Goal: Transaction & Acquisition: Purchase product/service

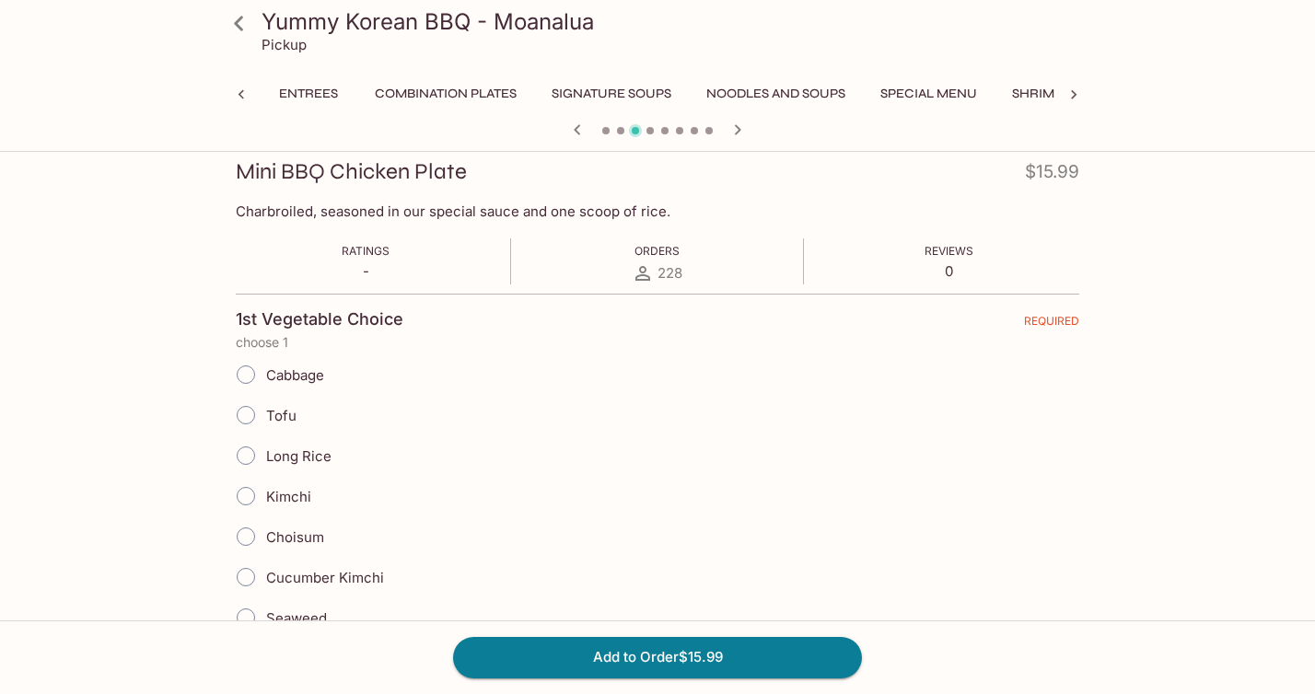
scroll to position [0, 202]
click at [249, 494] on input "Kimchi" at bounding box center [245, 496] width 39 height 39
radio input "true"
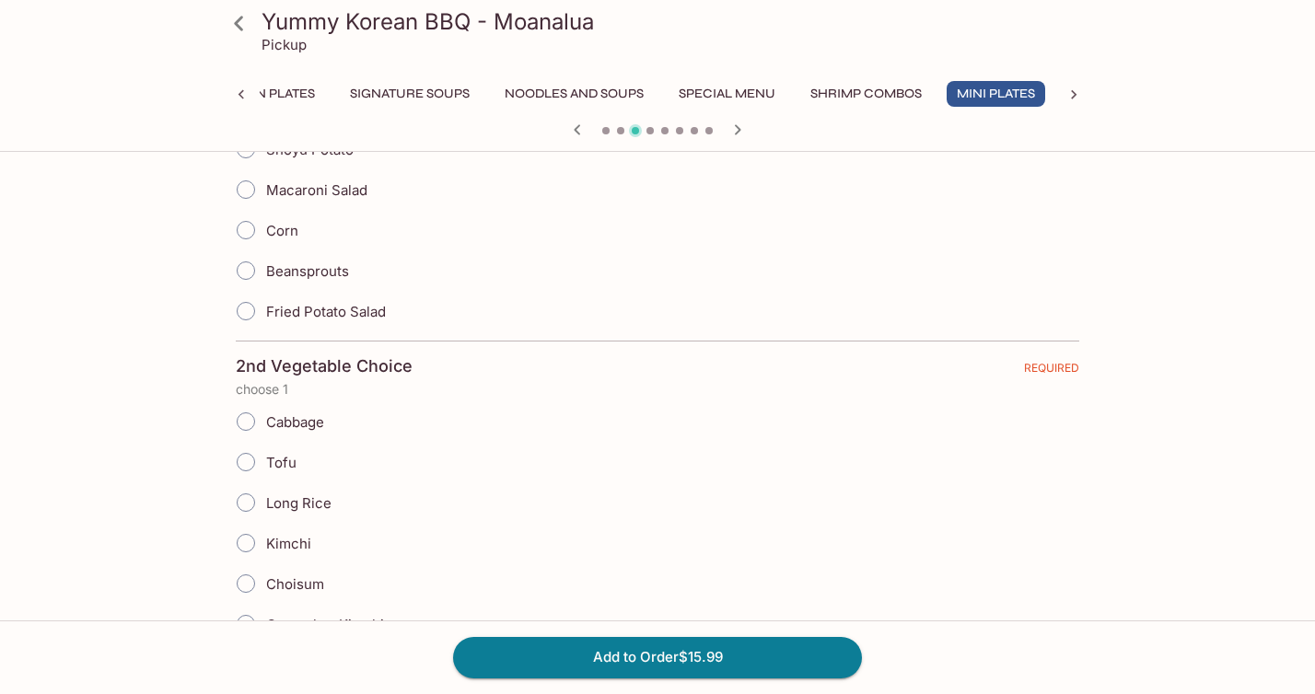
scroll to position [792, 0]
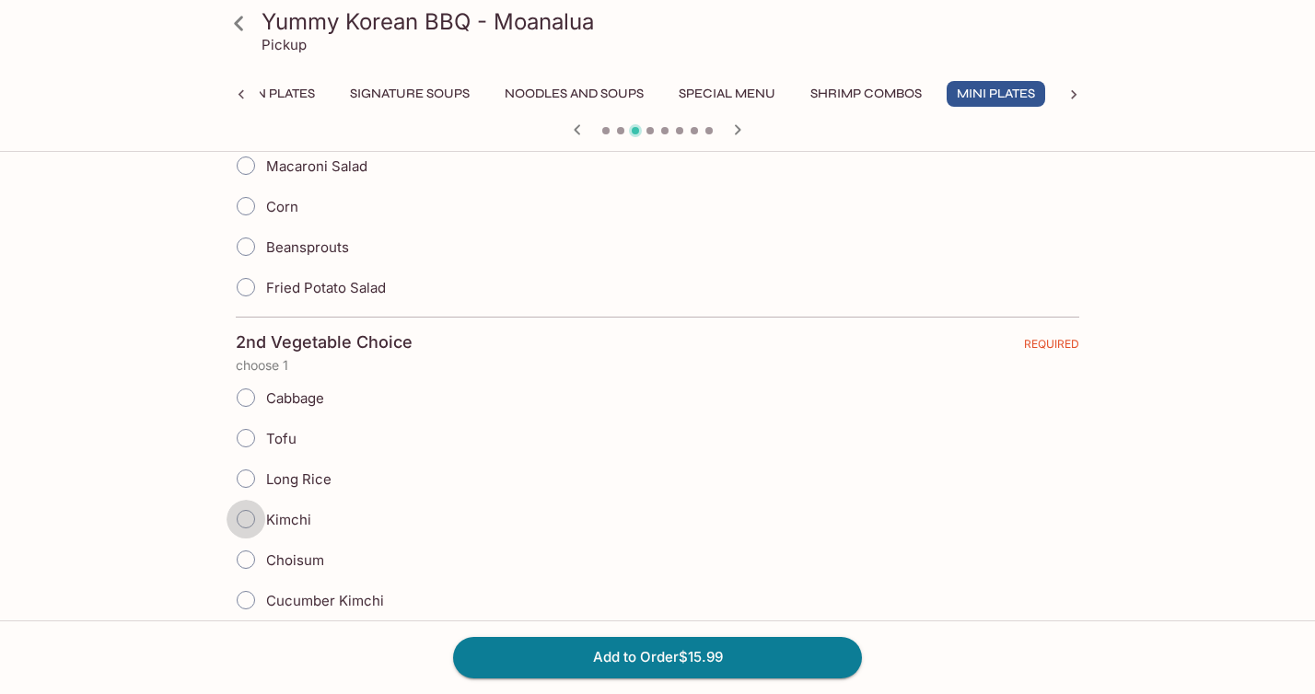
click at [245, 517] on input "Kimchi" at bounding box center [245, 519] width 39 height 39
radio input "true"
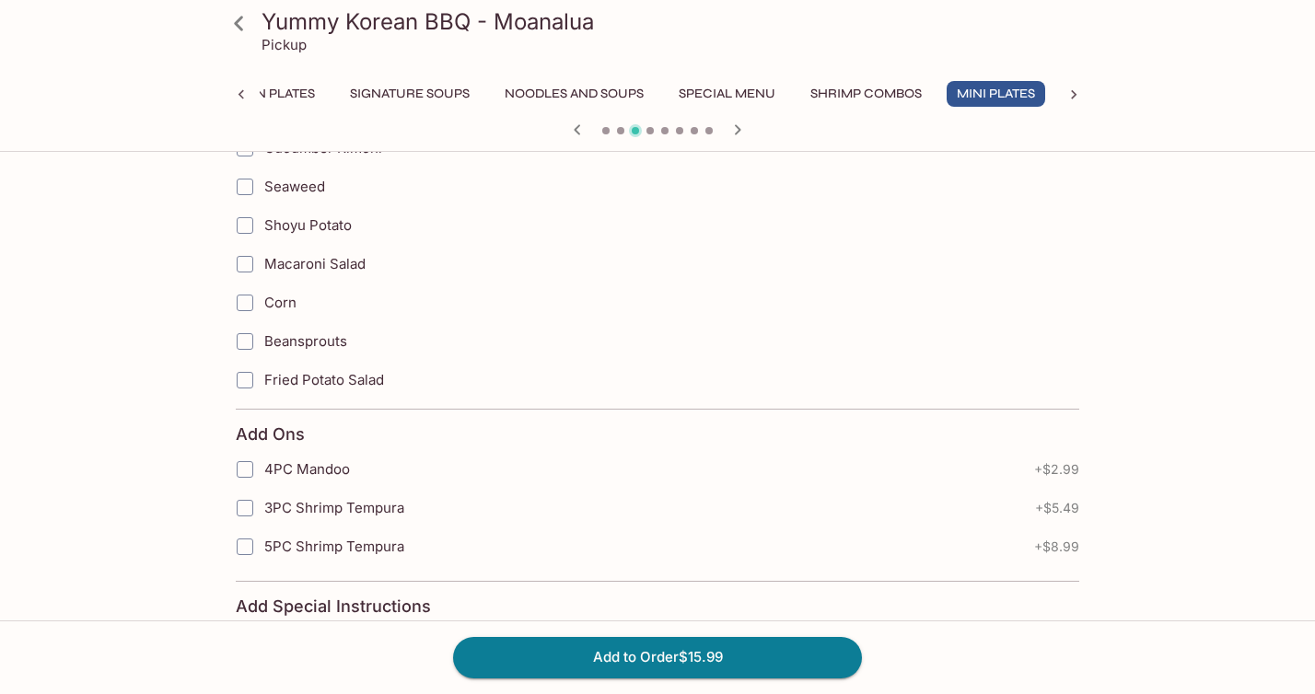
scroll to position [1802, 0]
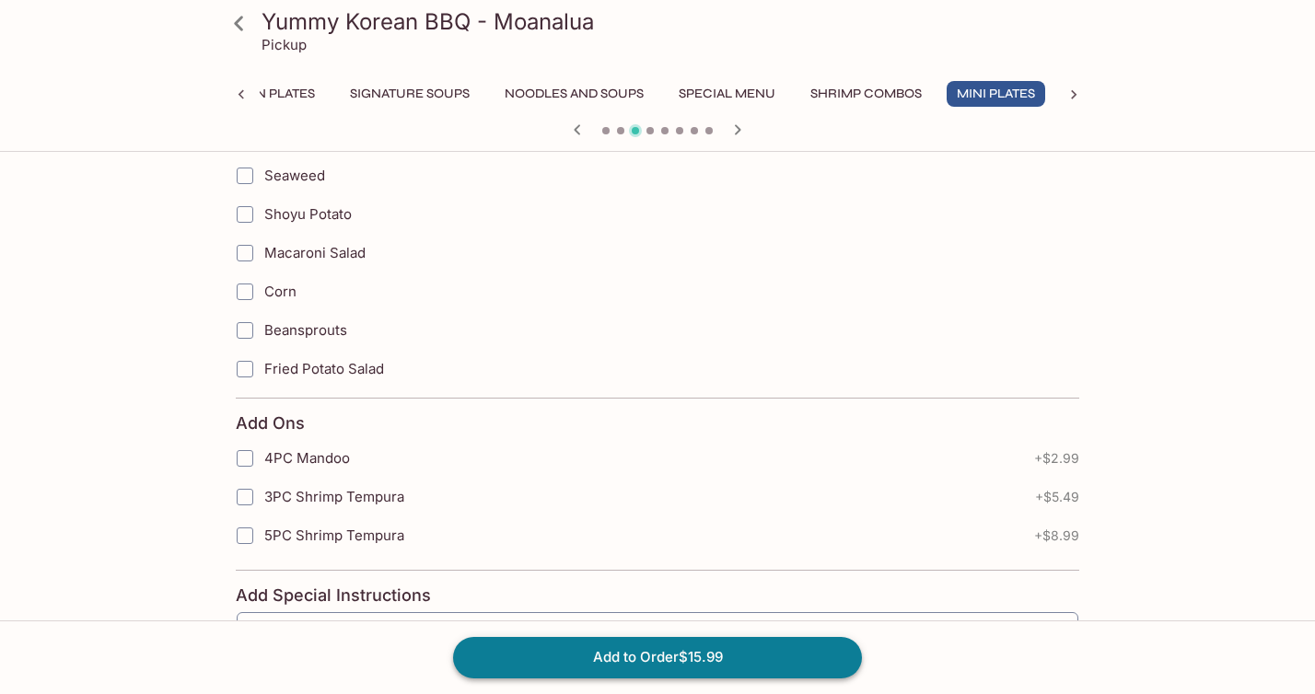
click at [528, 662] on button "Add to Order $15.99" at bounding box center [657, 657] width 409 height 41
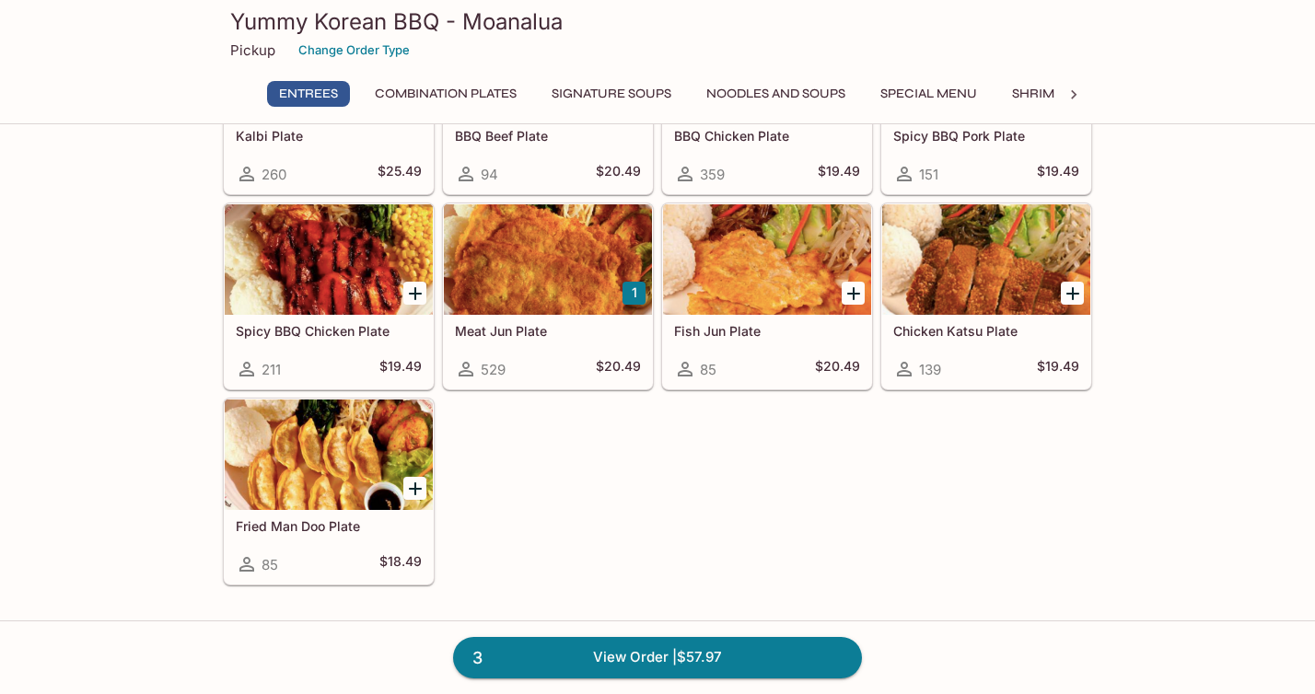
scroll to position [211, 0]
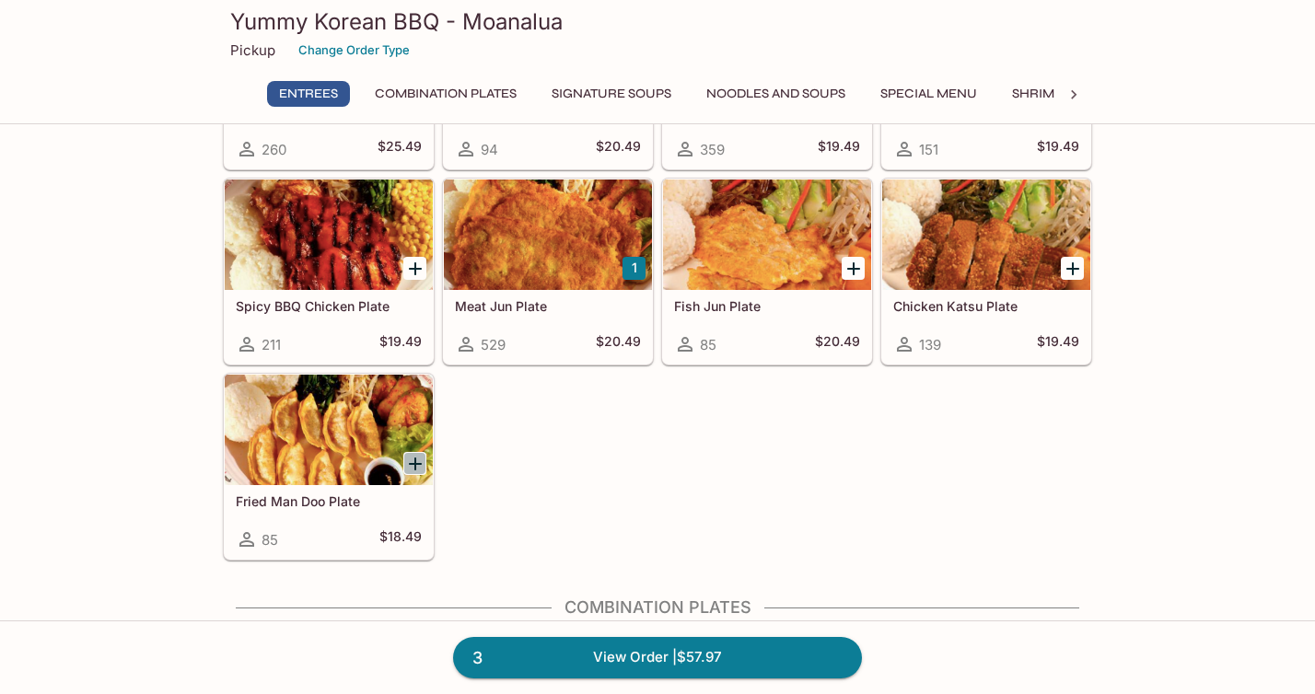
click at [416, 461] on icon "Add Fried Man Doo Plate" at bounding box center [415, 464] width 22 height 22
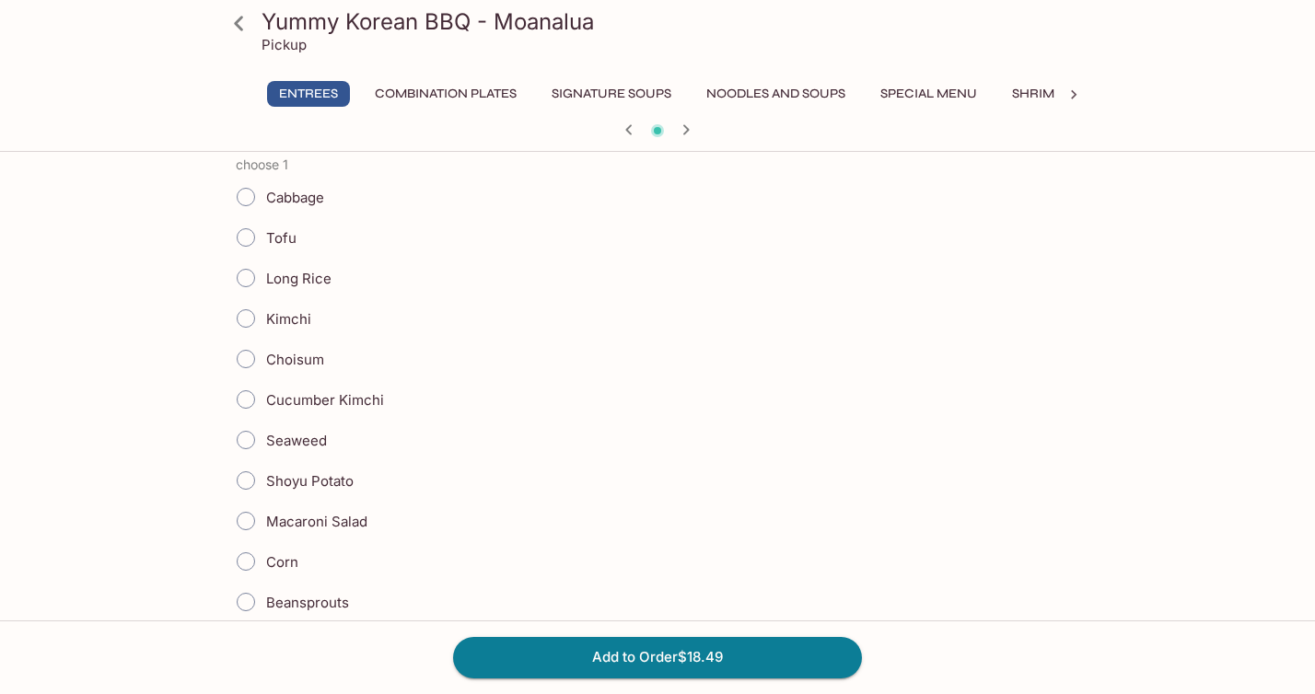
scroll to position [435, 0]
click at [251, 241] on input "Tofu" at bounding box center [245, 239] width 39 height 39
radio input "true"
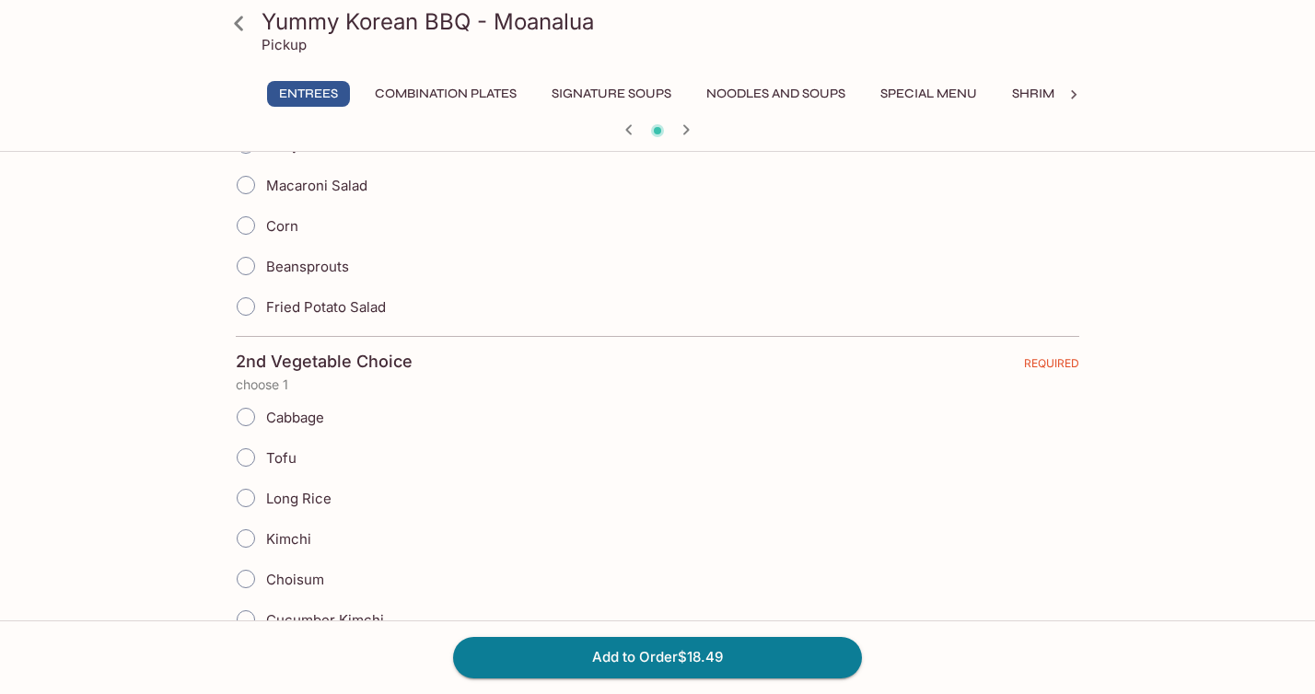
scroll to position [778, 0]
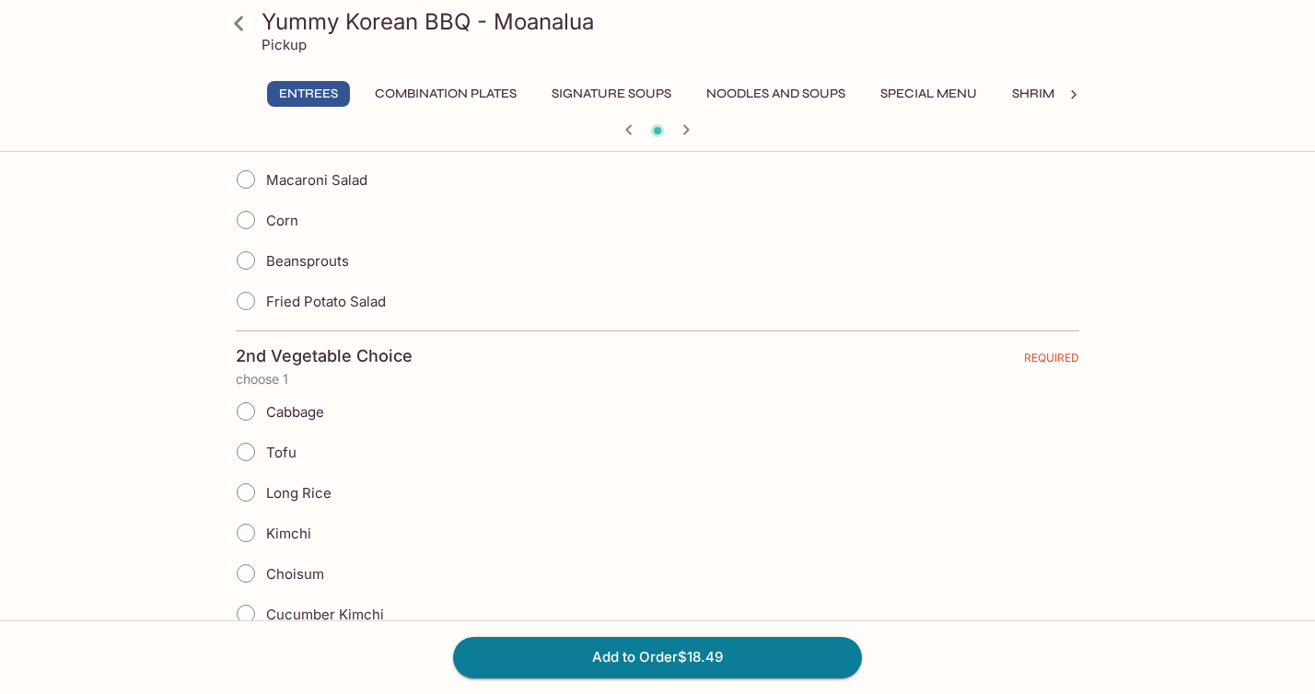
click at [246, 530] on input "Kimchi" at bounding box center [245, 533] width 39 height 39
radio input "true"
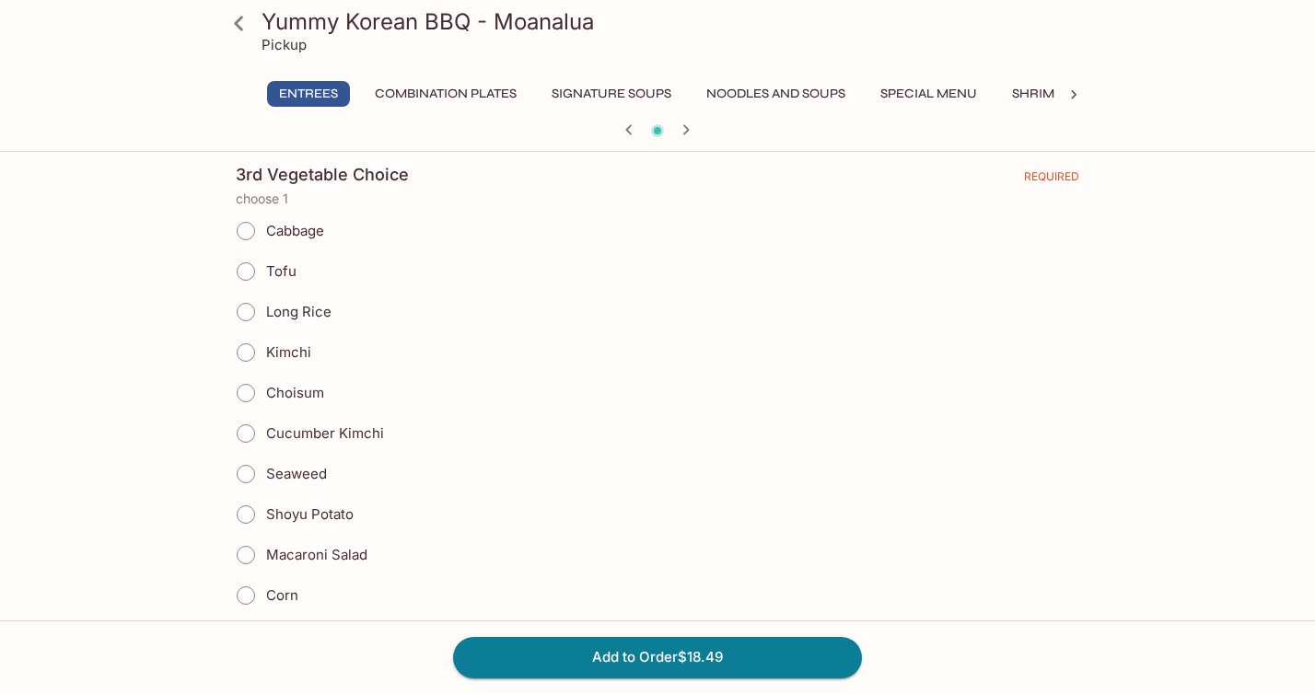
scroll to position [1522, 0]
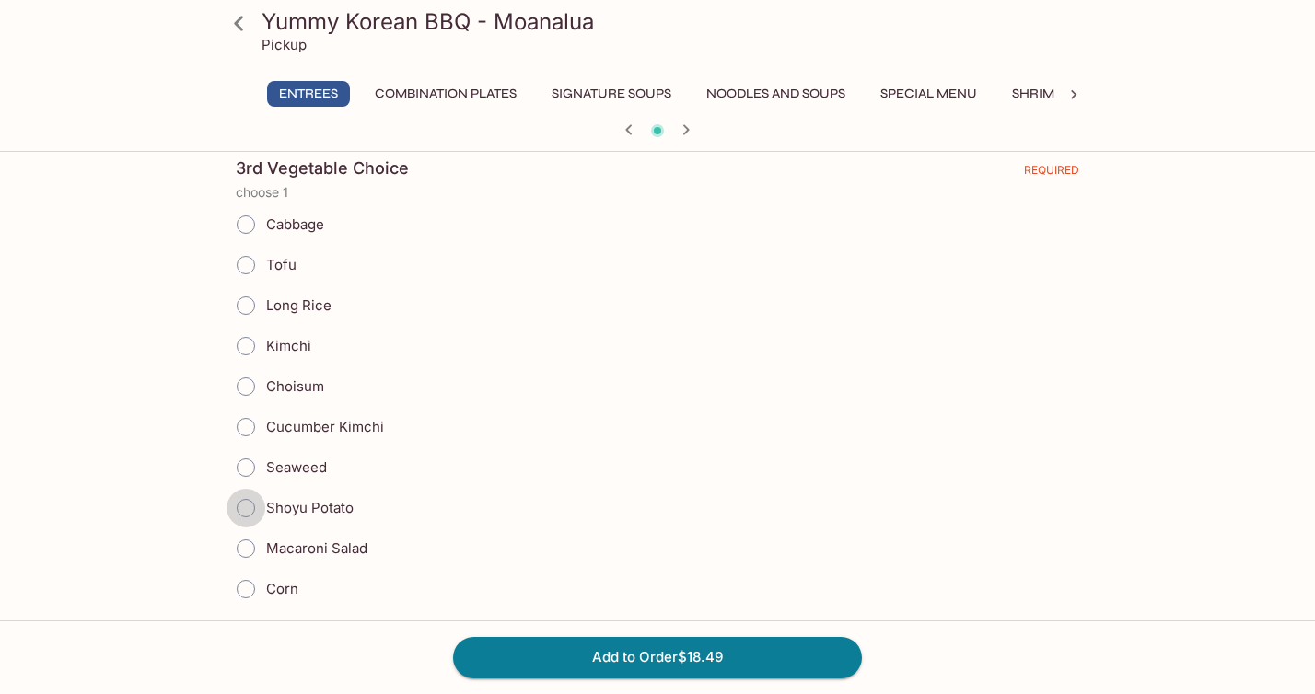
click at [247, 507] on input "Shoyu Potato" at bounding box center [245, 508] width 39 height 39
radio input "true"
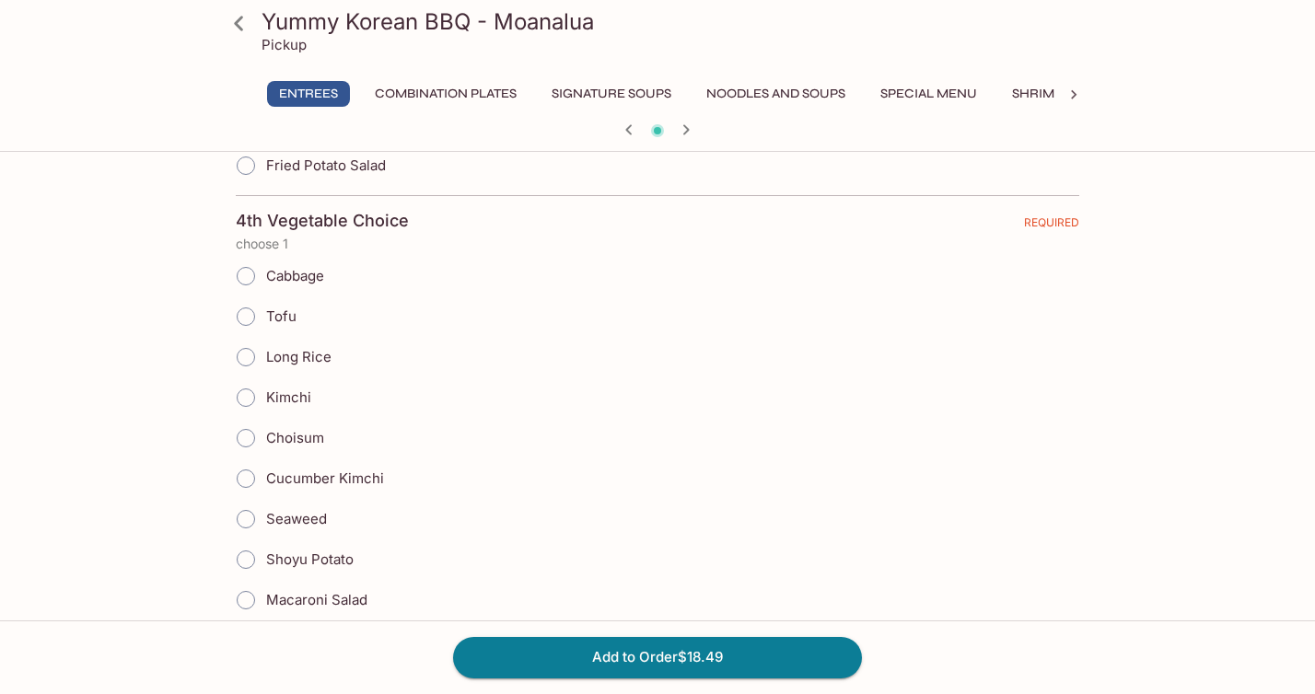
scroll to position [2027, 0]
click at [252, 281] on input "Cabbage" at bounding box center [245, 275] width 39 height 39
radio input "true"
click at [575, 660] on button "Add to Order $18.49" at bounding box center [657, 657] width 409 height 41
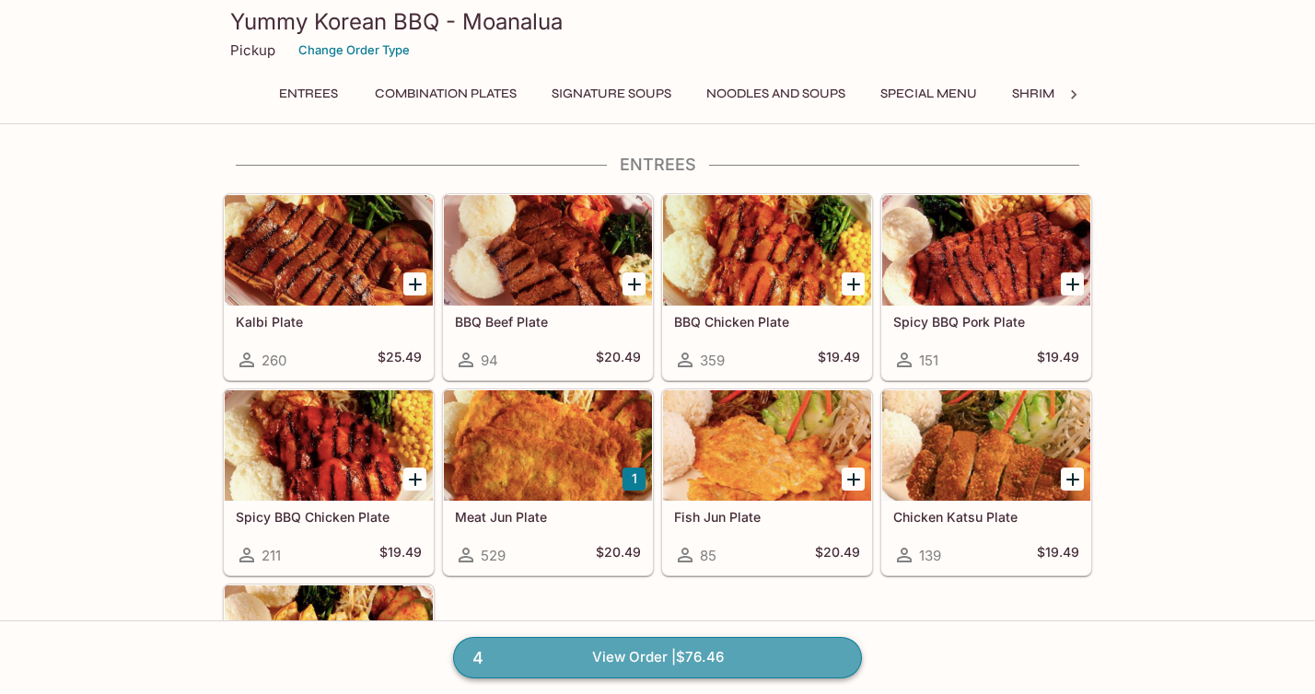
click at [564, 649] on link "4 View Order | $76.46" at bounding box center [657, 657] width 409 height 41
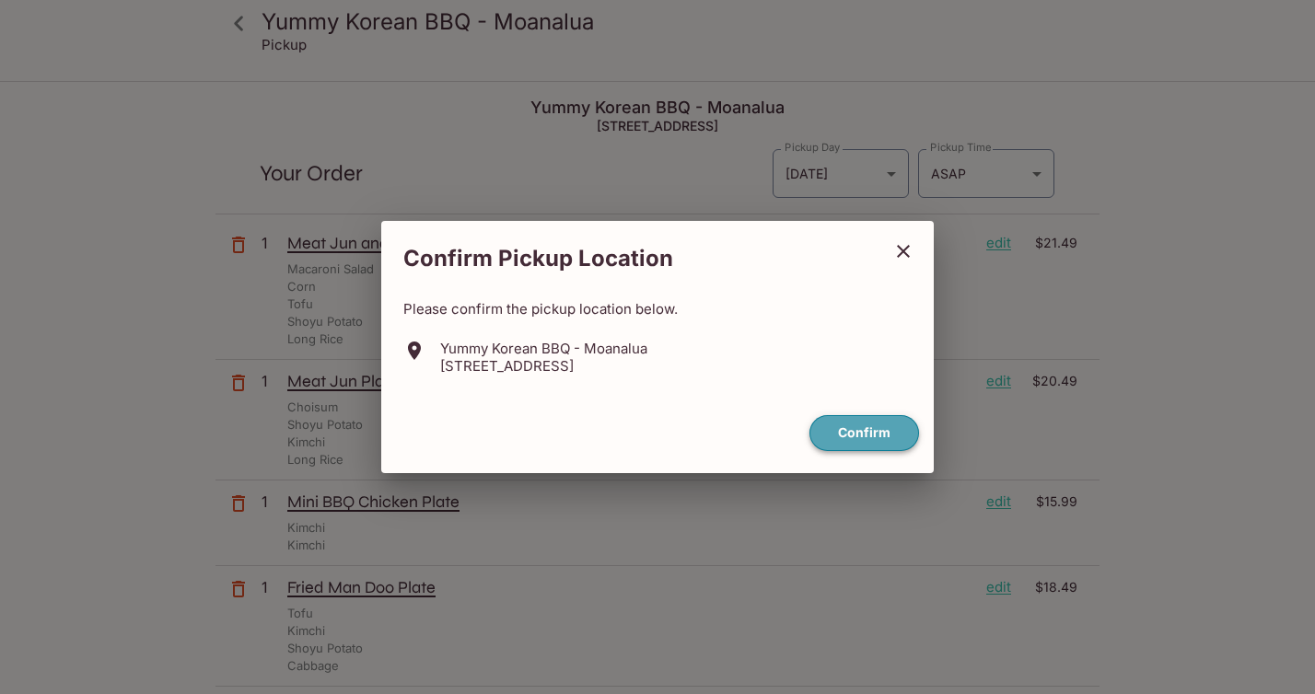
click at [867, 439] on button "Confirm" at bounding box center [864, 433] width 110 height 36
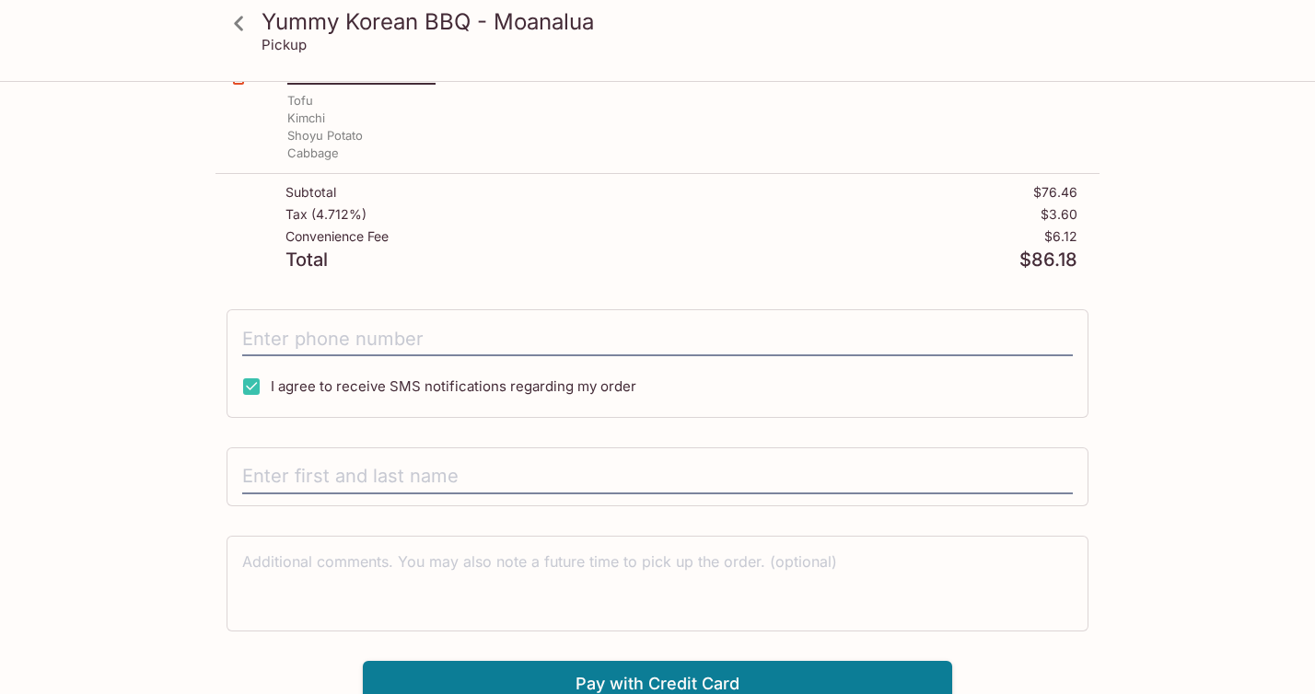
scroll to position [525, 0]
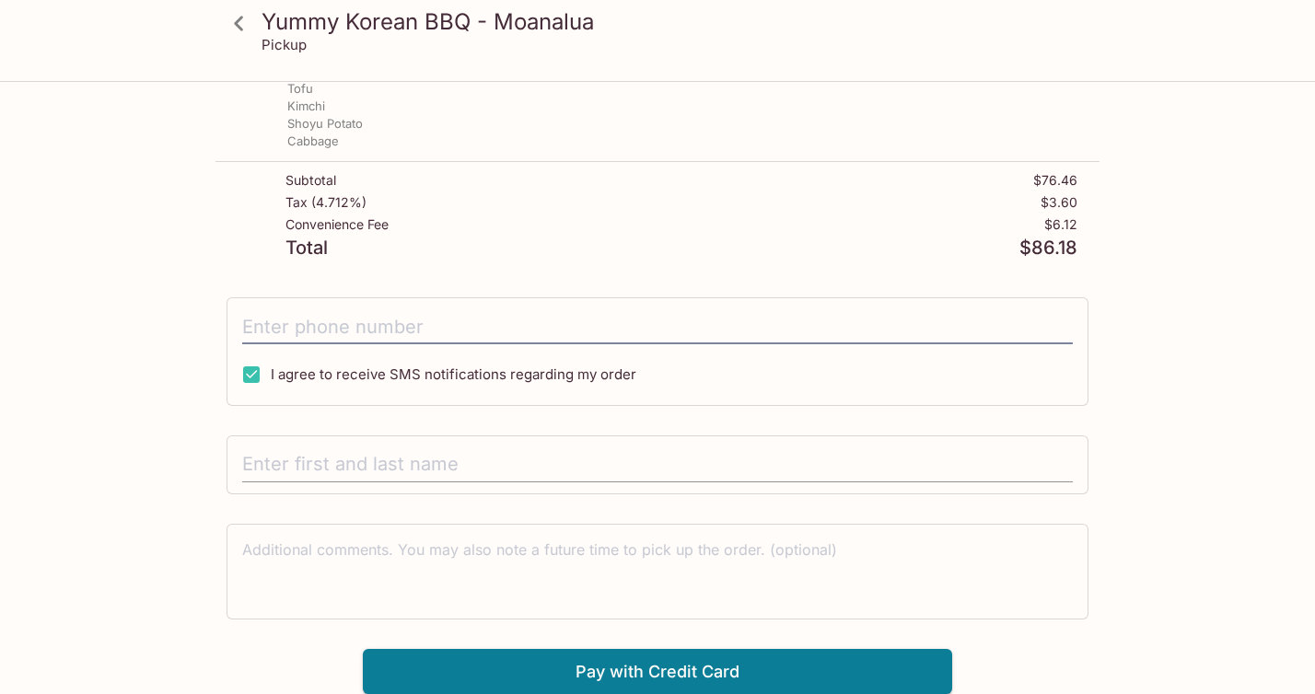
click at [563, 455] on input "text" at bounding box center [657, 464] width 830 height 35
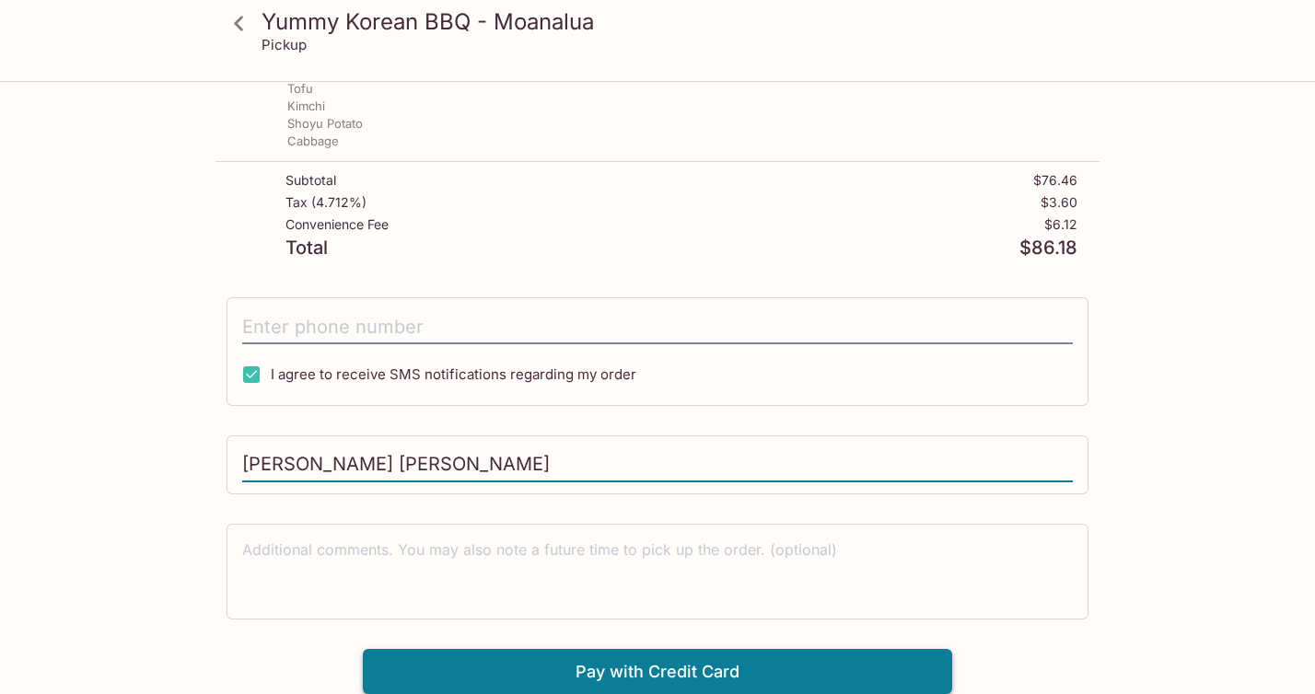
type input "[PERSON_NAME] [PERSON_NAME]"
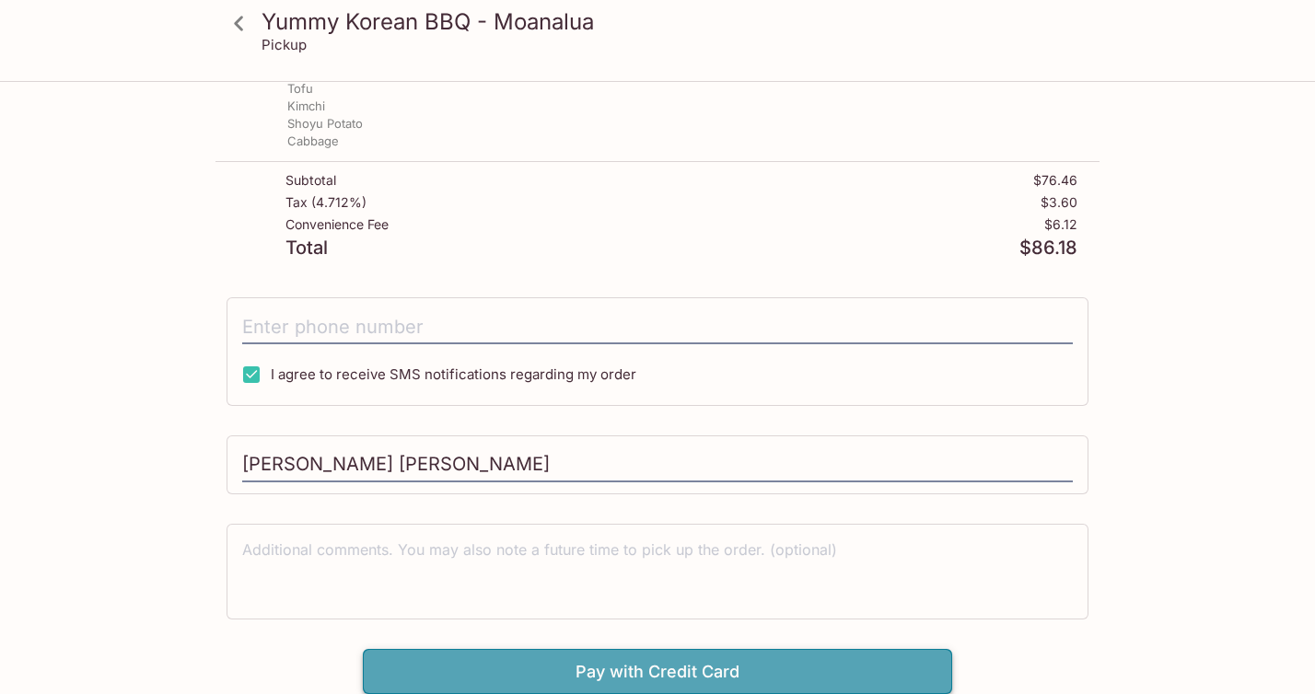
click at [540, 671] on button "Pay with Credit Card" at bounding box center [657, 672] width 589 height 46
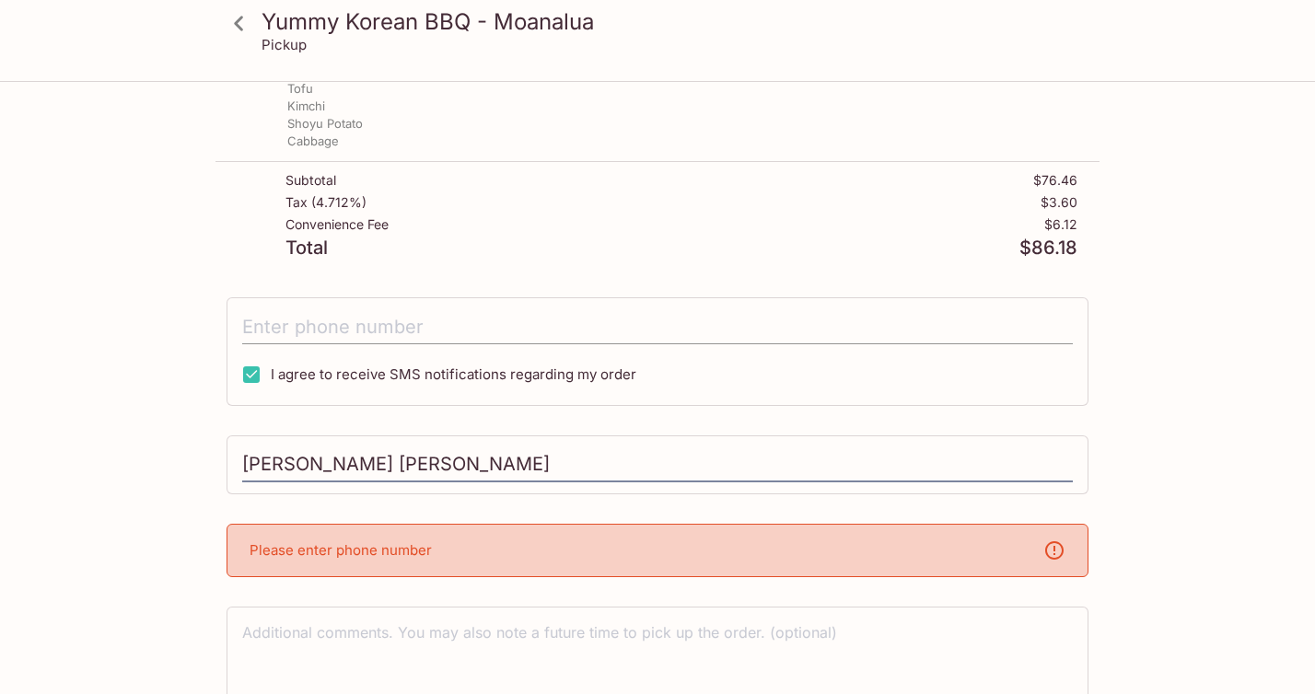
click at [587, 328] on input "tel" at bounding box center [657, 326] width 830 height 35
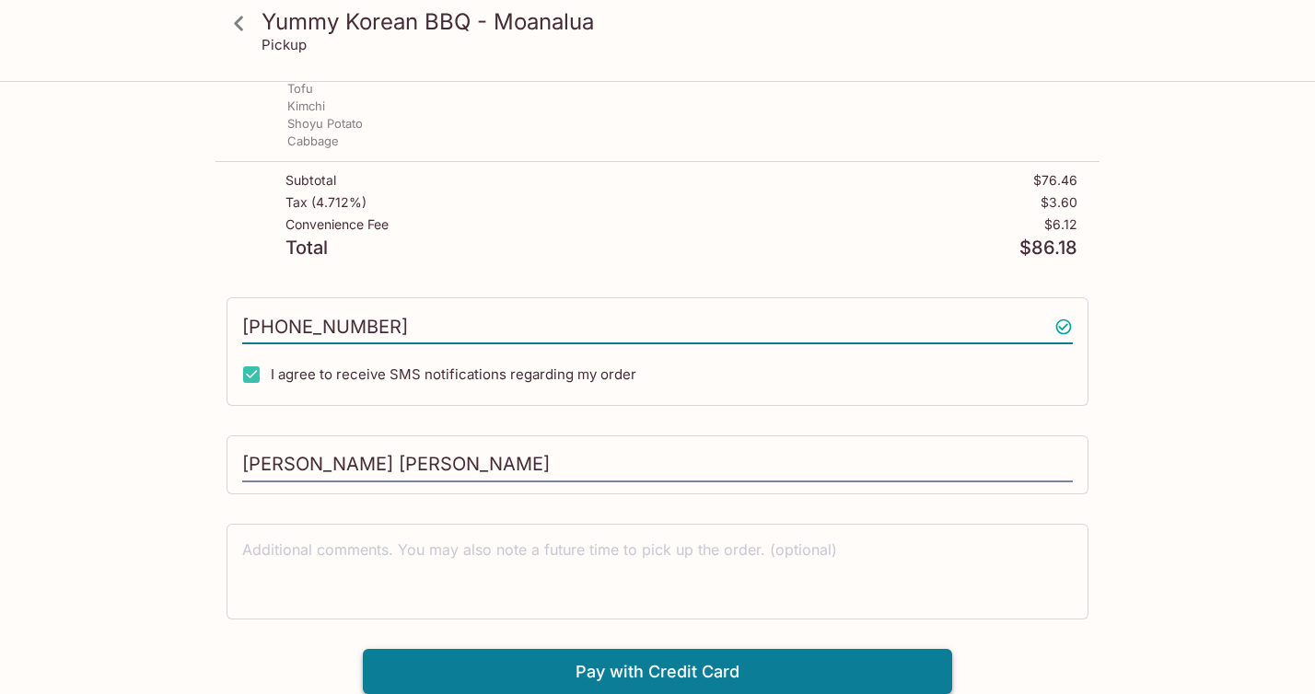
type input "[PHONE_NUMBER]"
click at [565, 671] on button "Pay with Credit Card" at bounding box center [657, 672] width 589 height 46
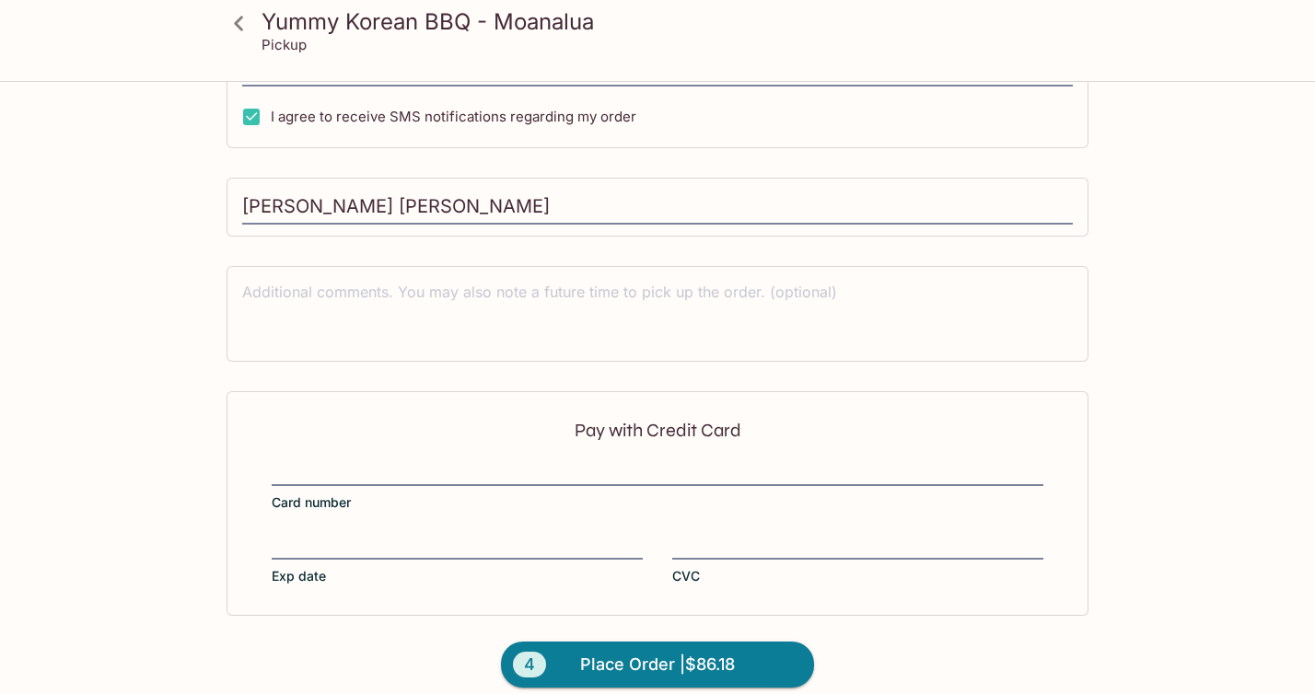
scroll to position [801, 0]
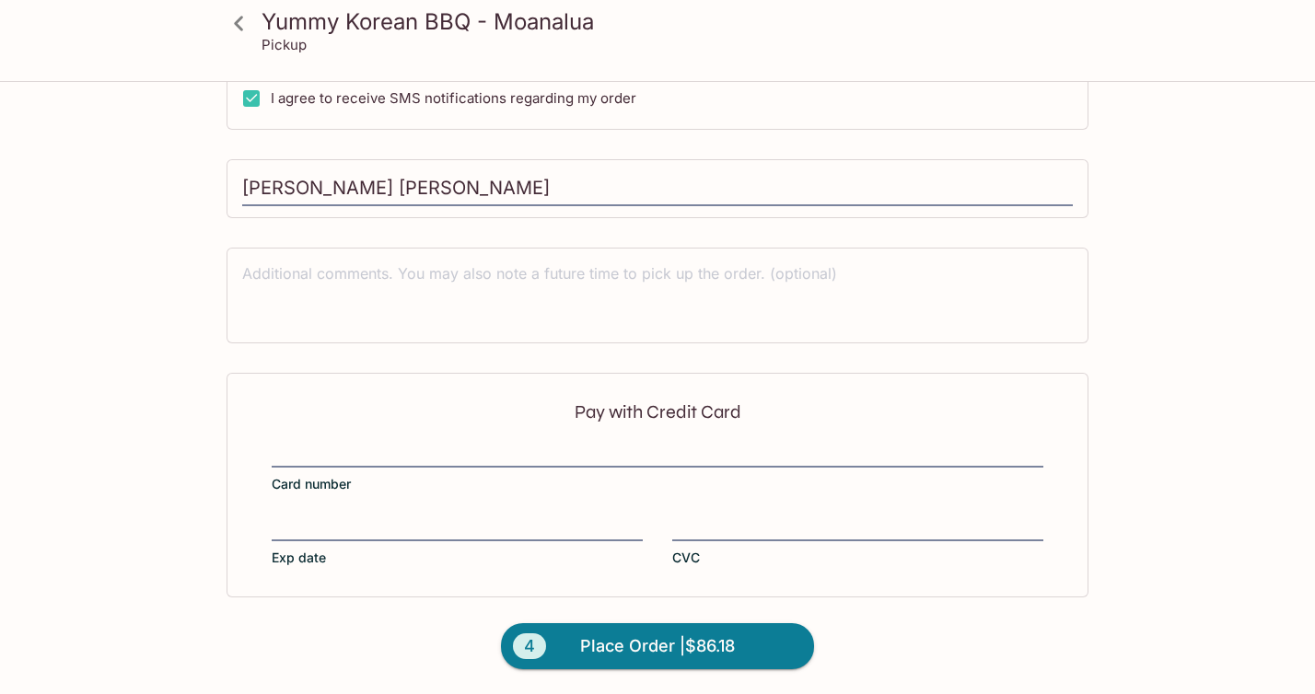
click at [642, 415] on p "Pay with Credit Card" at bounding box center [658, 411] width 772 height 17
click at [637, 645] on span "Place Order | $86.18" at bounding box center [657, 646] width 155 height 29
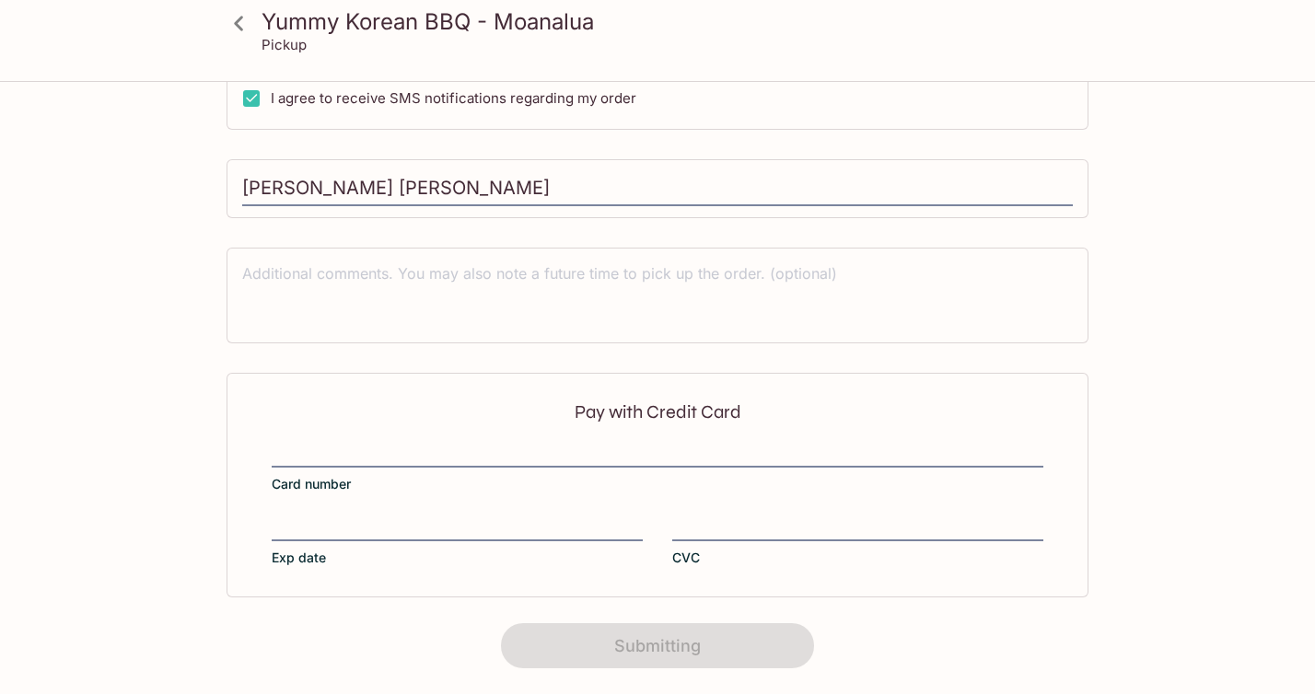
scroll to position [332, 0]
